Goal: Task Accomplishment & Management: Complete application form

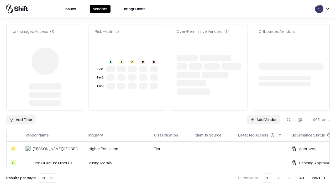
click at [263, 115] on link "Add Vendor" at bounding box center [263, 119] width 33 height 9
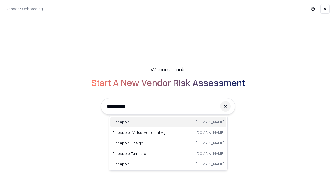
click at [168, 122] on div "Pineapple [DOMAIN_NAME]" at bounding box center [168, 122] width 116 height 11
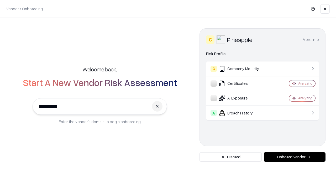
type input "*********"
click at [295, 157] on button "Onboard Vendor" at bounding box center [295, 156] width 62 height 9
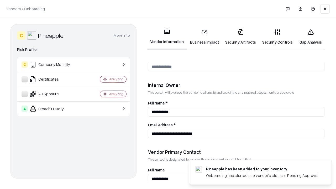
scroll to position [272, 0]
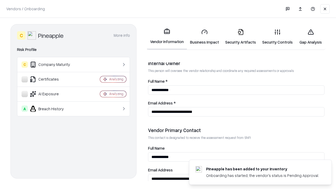
click at [205, 37] on link "Business Impact" at bounding box center [204, 37] width 35 height 24
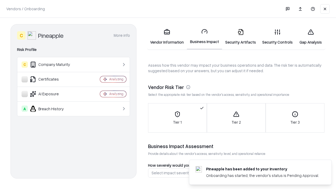
click at [311, 37] on link "Gap Analysis" at bounding box center [311, 37] width 30 height 24
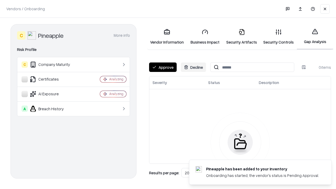
click at [163, 67] on button "Approve" at bounding box center [163, 67] width 28 height 9
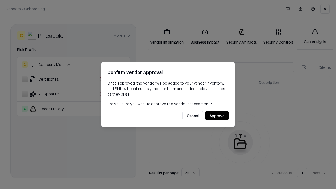
click at [217, 116] on button "Approve" at bounding box center [216, 115] width 23 height 9
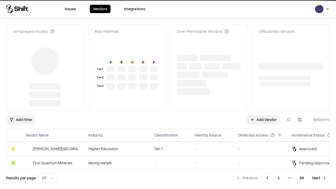
type input "*********"
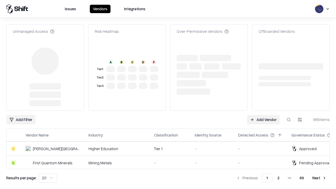
click at [263, 115] on link "Add Vendor" at bounding box center [263, 119] width 33 height 9
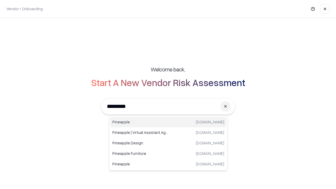
click at [168, 122] on div "Pineapple [DOMAIN_NAME]" at bounding box center [168, 122] width 116 height 11
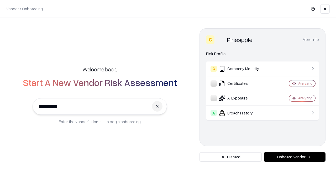
type input "*********"
click at [295, 157] on button "Onboard Vendor" at bounding box center [295, 156] width 62 height 9
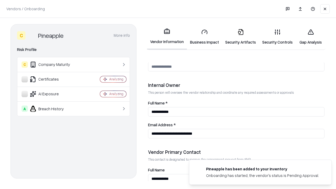
scroll to position [272, 0]
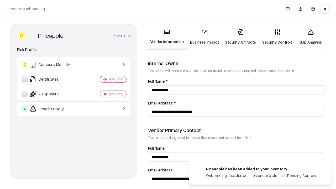
click at [311, 37] on link "Gap Analysis" at bounding box center [311, 37] width 30 height 24
